Goal: Task Accomplishment & Management: Complete application form

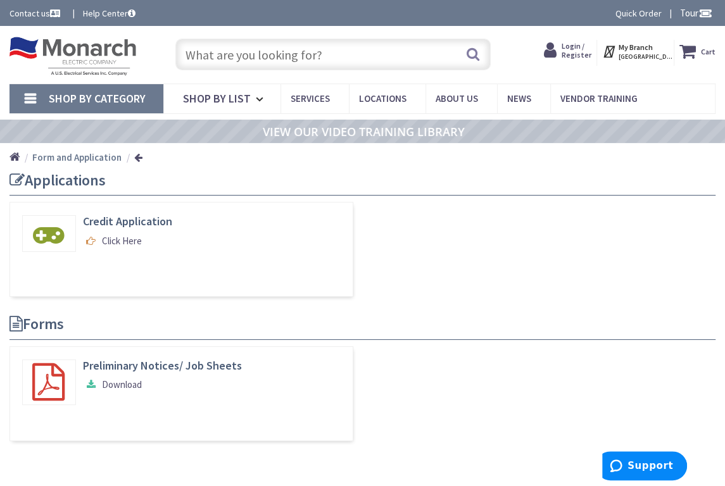
click at [258, 58] on input "text" at bounding box center [332, 55] width 315 height 32
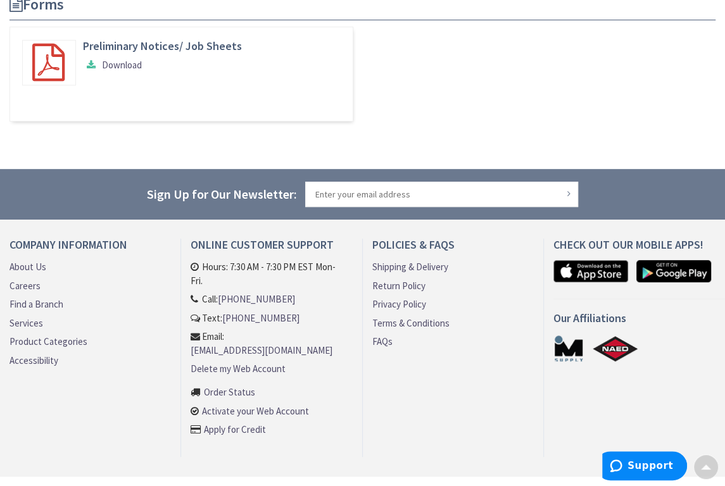
scroll to position [360, 0]
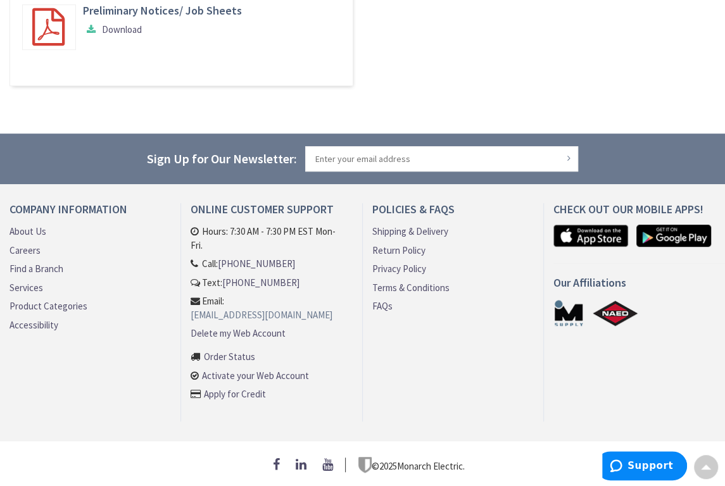
type input "FORMS"
click at [315, 309] on link "[EMAIL_ADDRESS][DOMAIN_NAME]" at bounding box center [262, 314] width 142 height 13
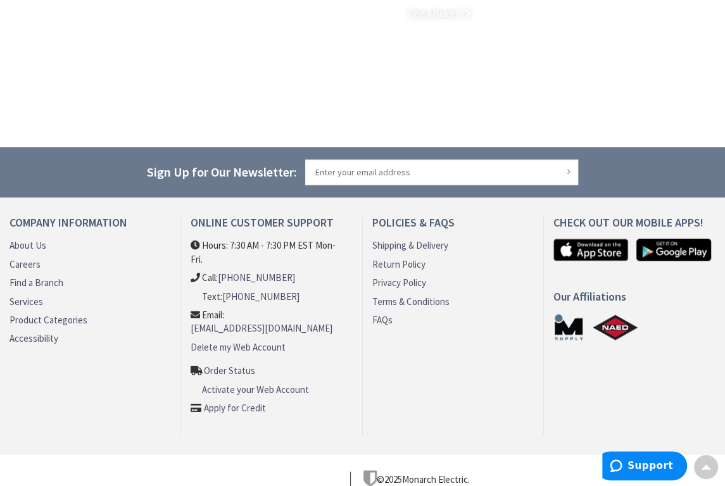
scroll to position [1081, 0]
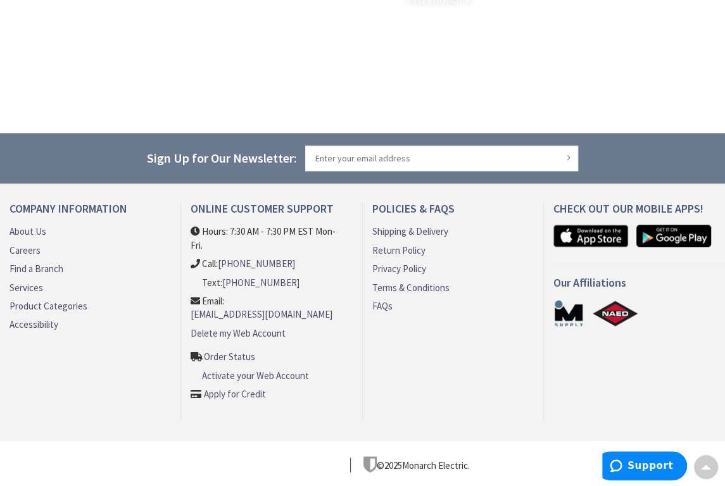
click at [397, 282] on link "Terms & Conditions" at bounding box center [410, 287] width 77 height 13
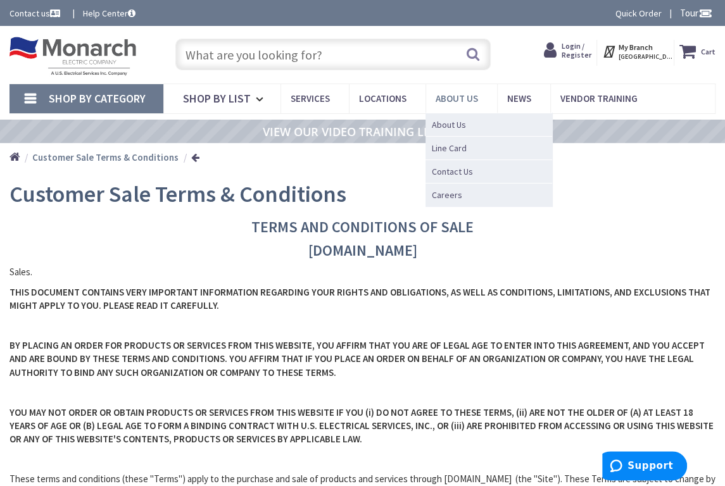
click at [439, 99] on span "About Us" at bounding box center [457, 98] width 42 height 12
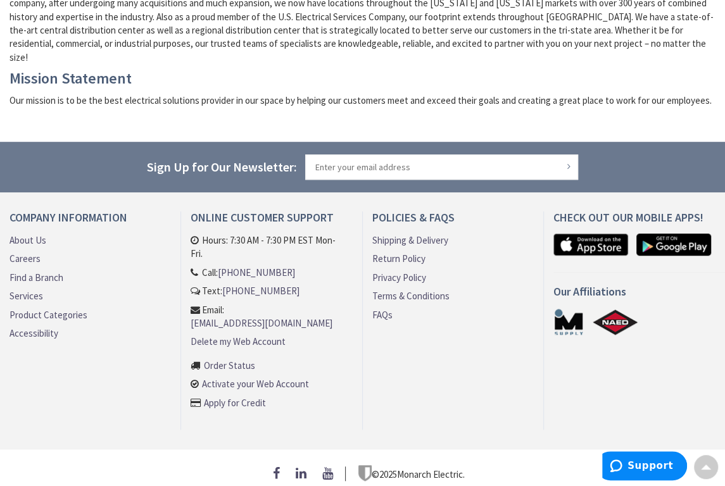
scroll to position [427, 0]
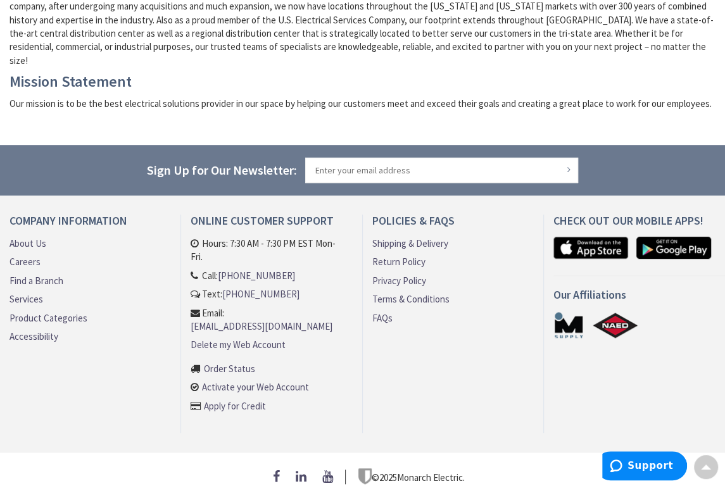
click at [233, 400] on link "Apply for Credit" at bounding box center [235, 406] width 62 height 13
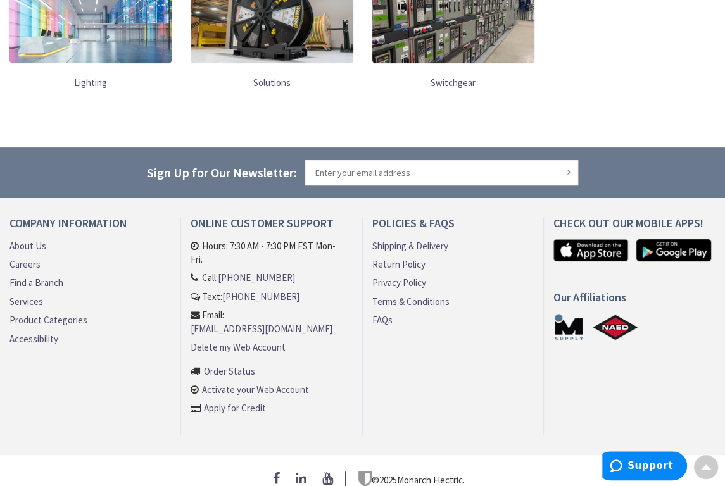
scroll to position [229, 0]
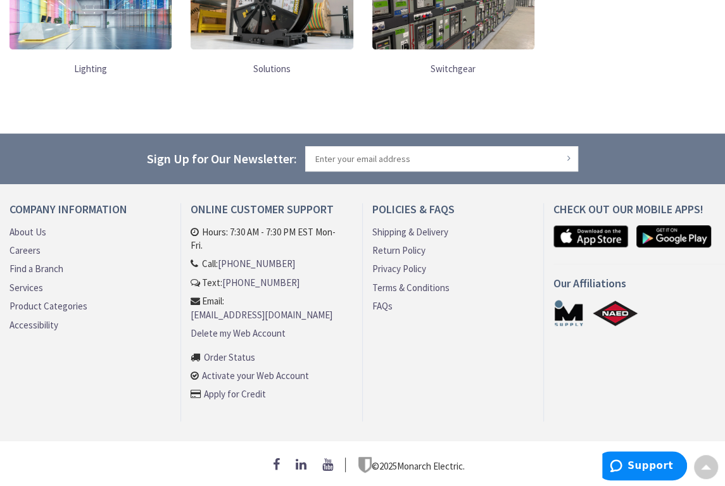
click at [402, 458] on p "© 2025 Monarch Electric." at bounding box center [411, 465] width 106 height 16
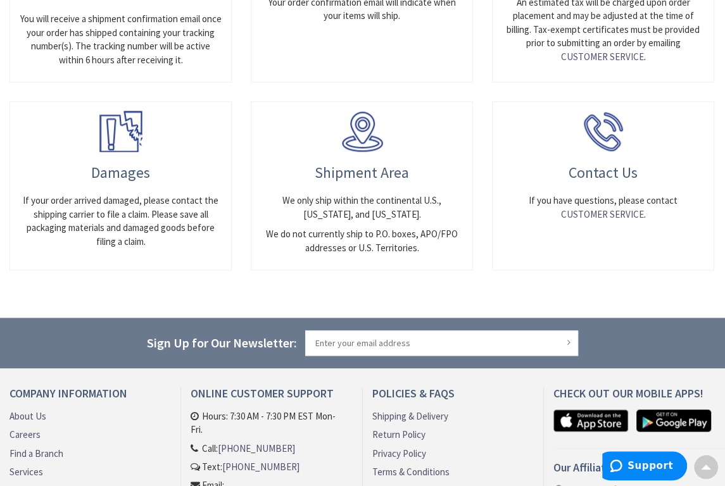
scroll to position [823, 0]
